Goal: Task Accomplishment & Management: Manage account settings

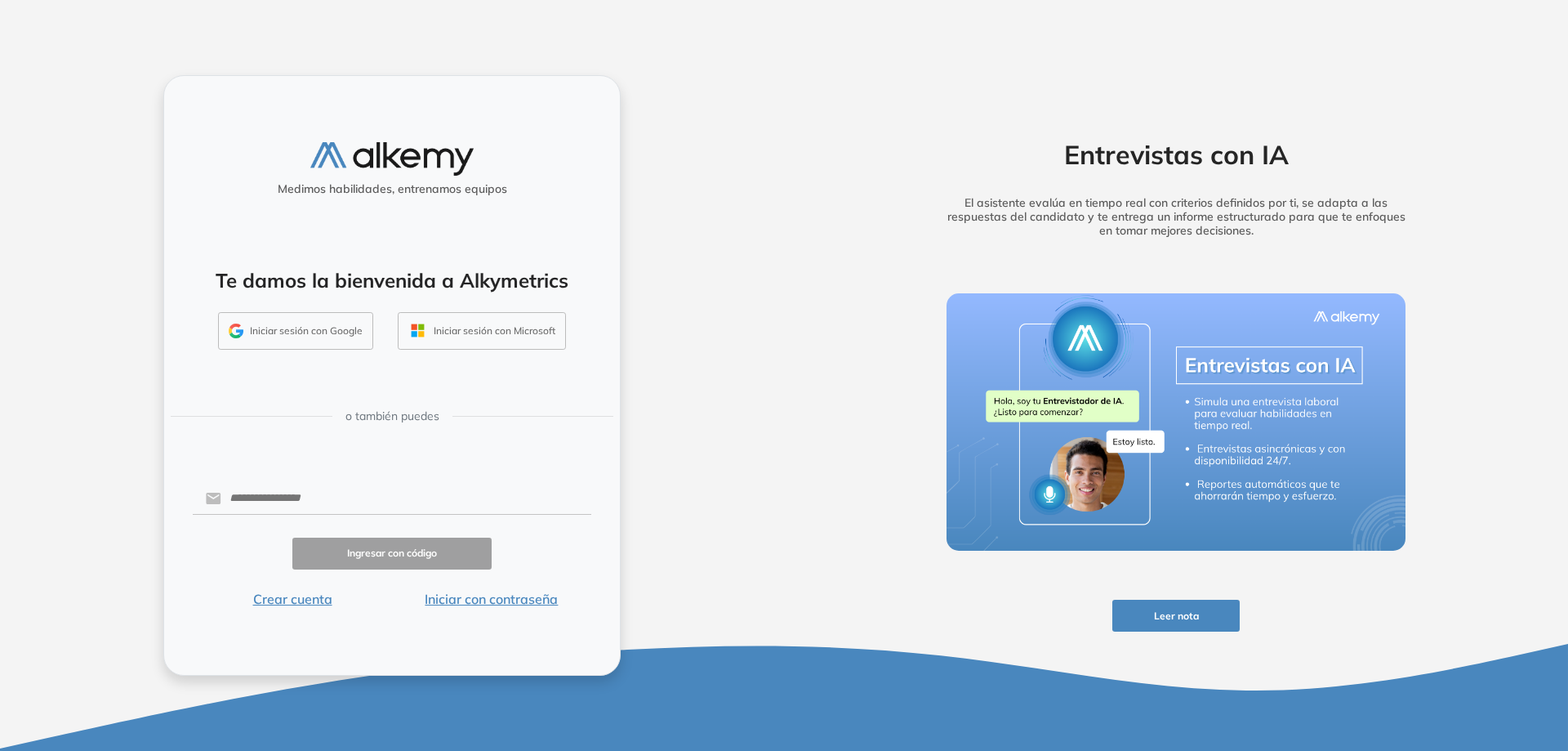
click at [388, 480] on form "Ingresar con código Crear cuenta Iniciar con contraseña" at bounding box center [392, 544] width 399 height 129
click at [393, 492] on input "text" at bounding box center [406, 499] width 370 height 31
click at [405, 508] on input "text" at bounding box center [406, 499] width 370 height 31
type input "**********"
click button "Ingresar con código" at bounding box center [392, 553] width 199 height 32
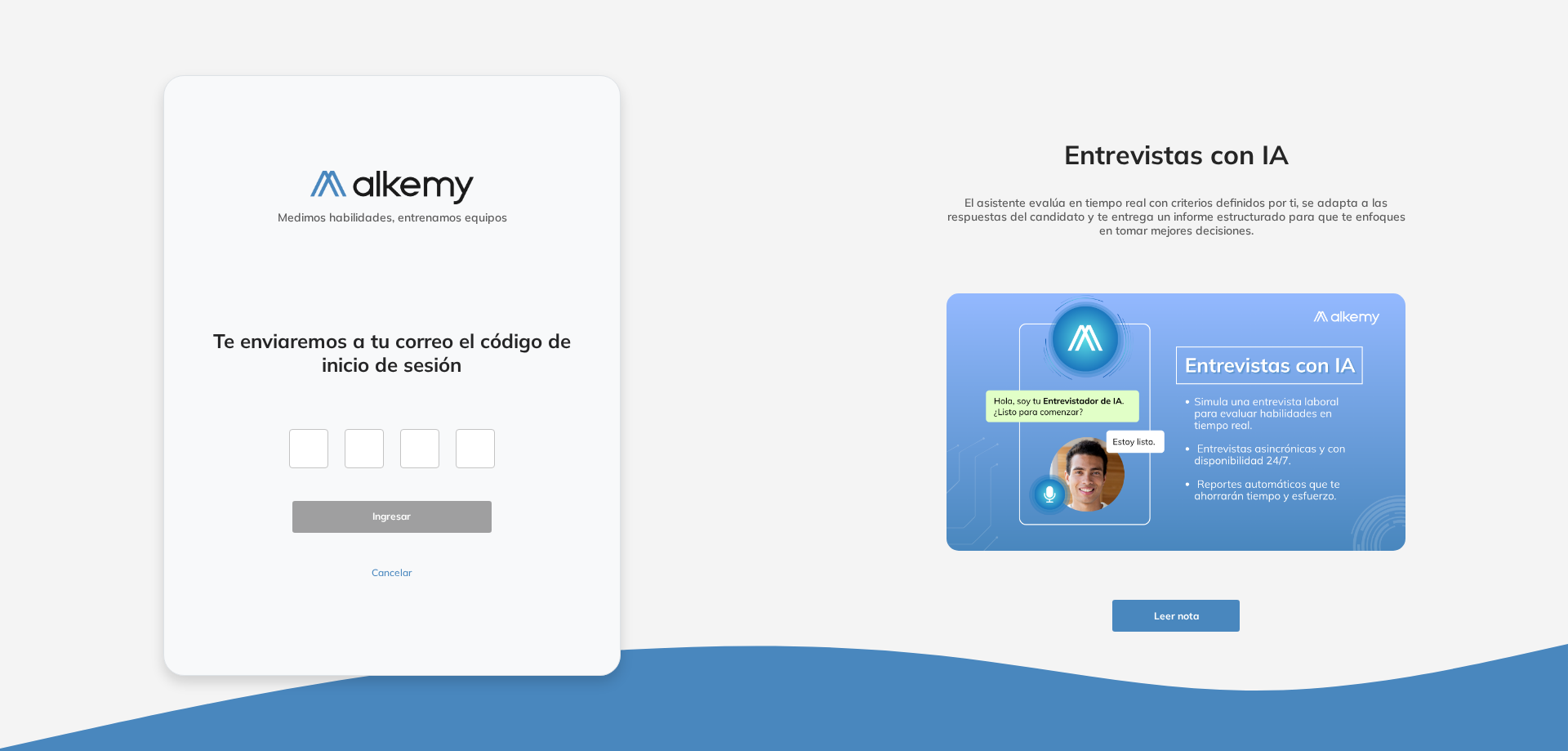
click at [1567, 313] on div "Entrevistas con IA El asistente evalúa en tiempo real con criterios definidos p…" at bounding box center [1176, 376] width 784 height 751
click at [333, 437] on div at bounding box center [392, 448] width 205 height 39
click at [316, 440] on input "text" at bounding box center [309, 448] width 39 height 39
paste input "*"
type input "*"
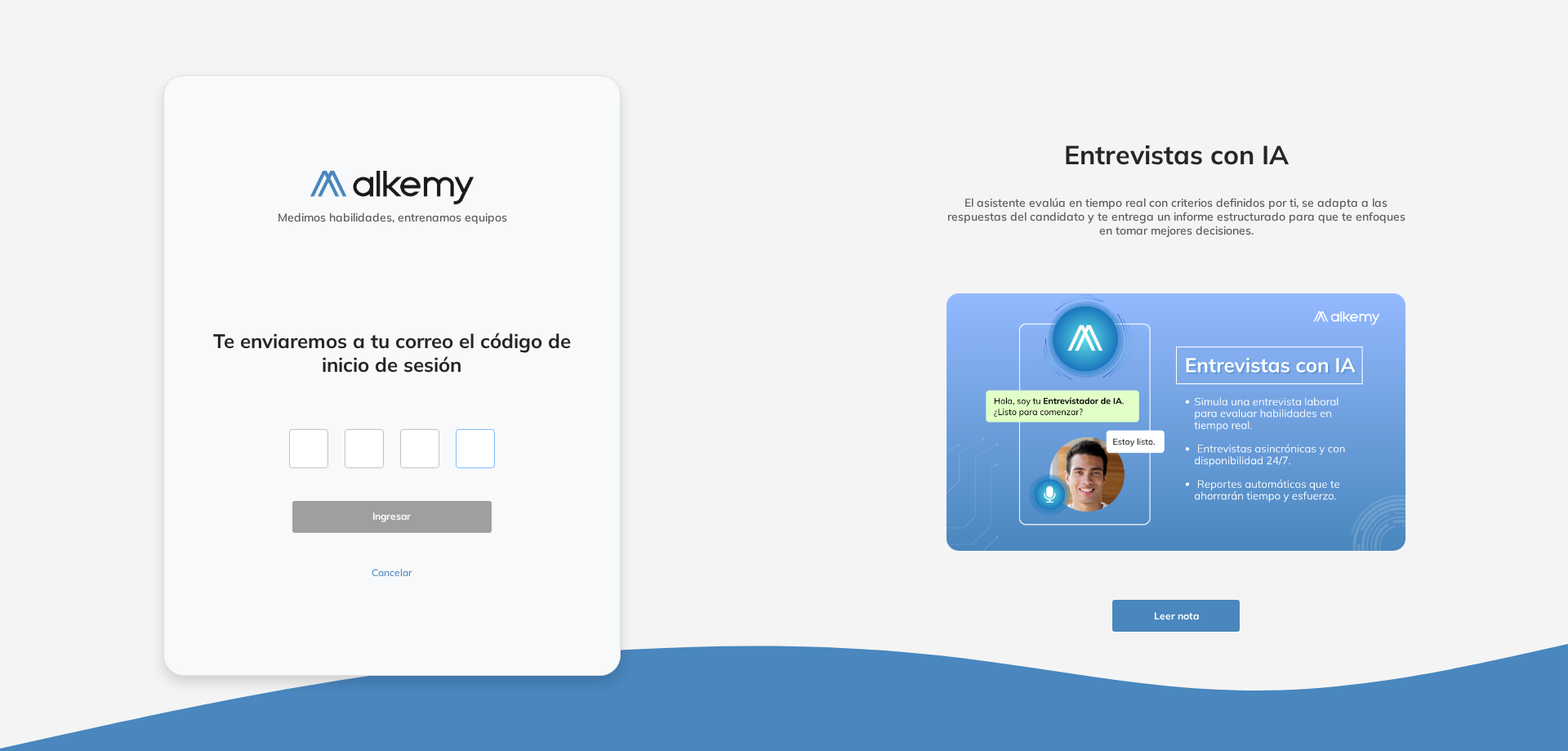
type input "*"
click at [402, 519] on button "Ingresar" at bounding box center [392, 517] width 199 height 32
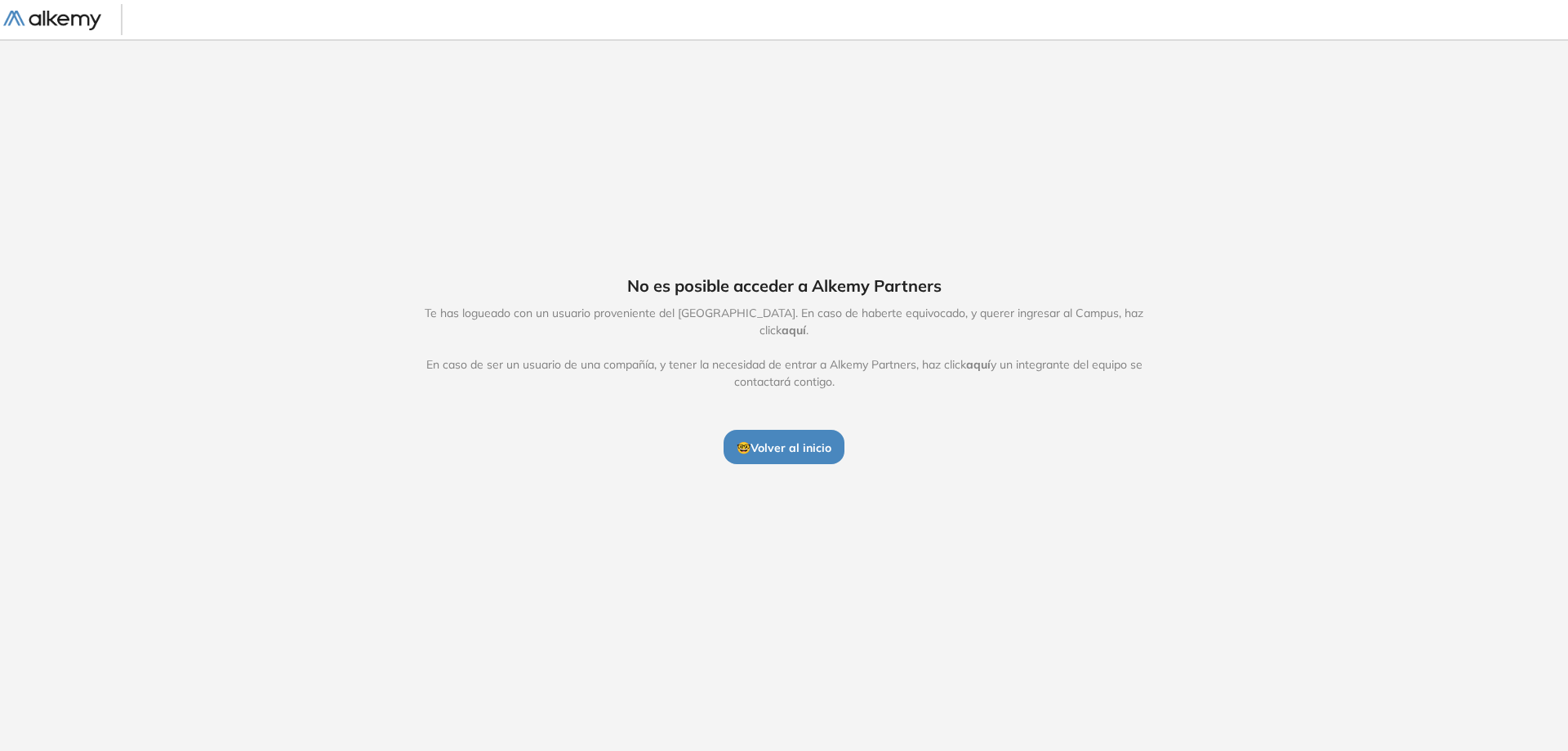
click at [806, 323] on span "aquí" at bounding box center [794, 330] width 24 height 15
